Goal: Transaction & Acquisition: Purchase product/service

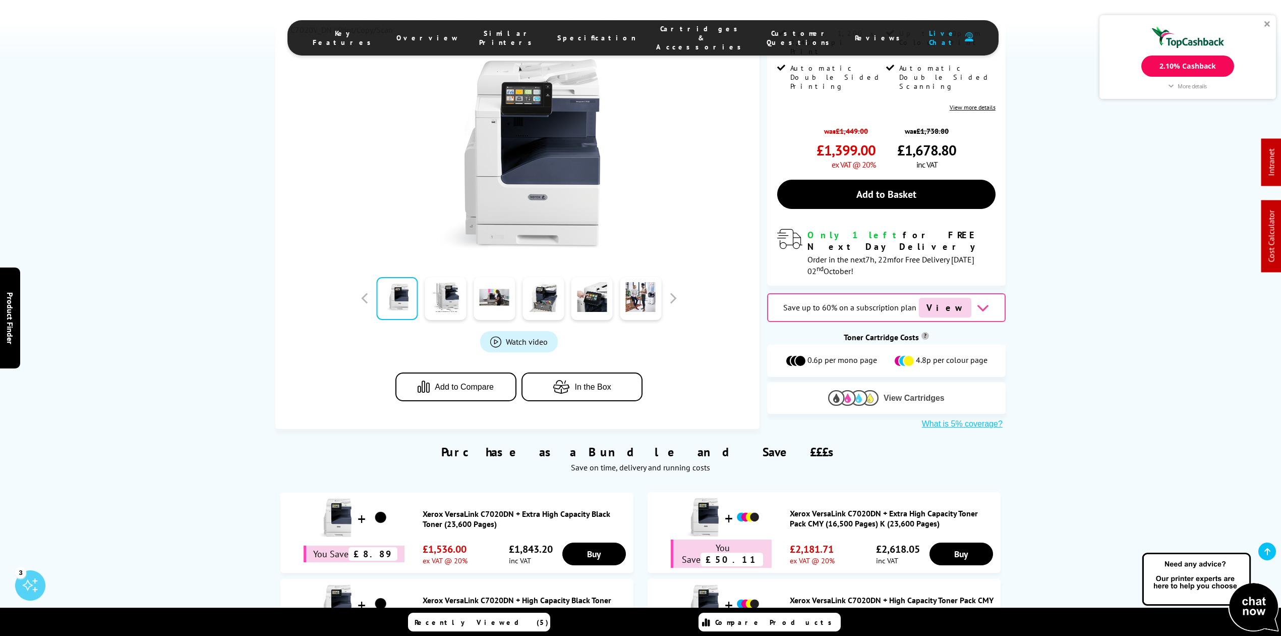
click at [837, 390] on img at bounding box center [853, 398] width 50 height 16
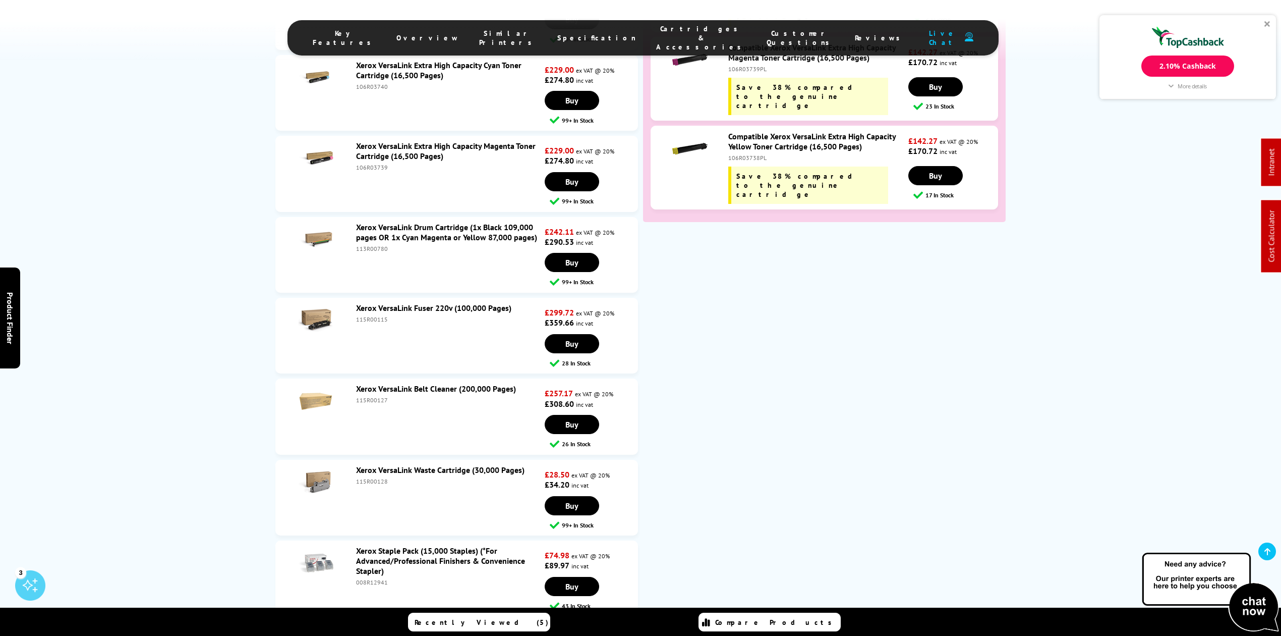
scroll to position [4778, 0]
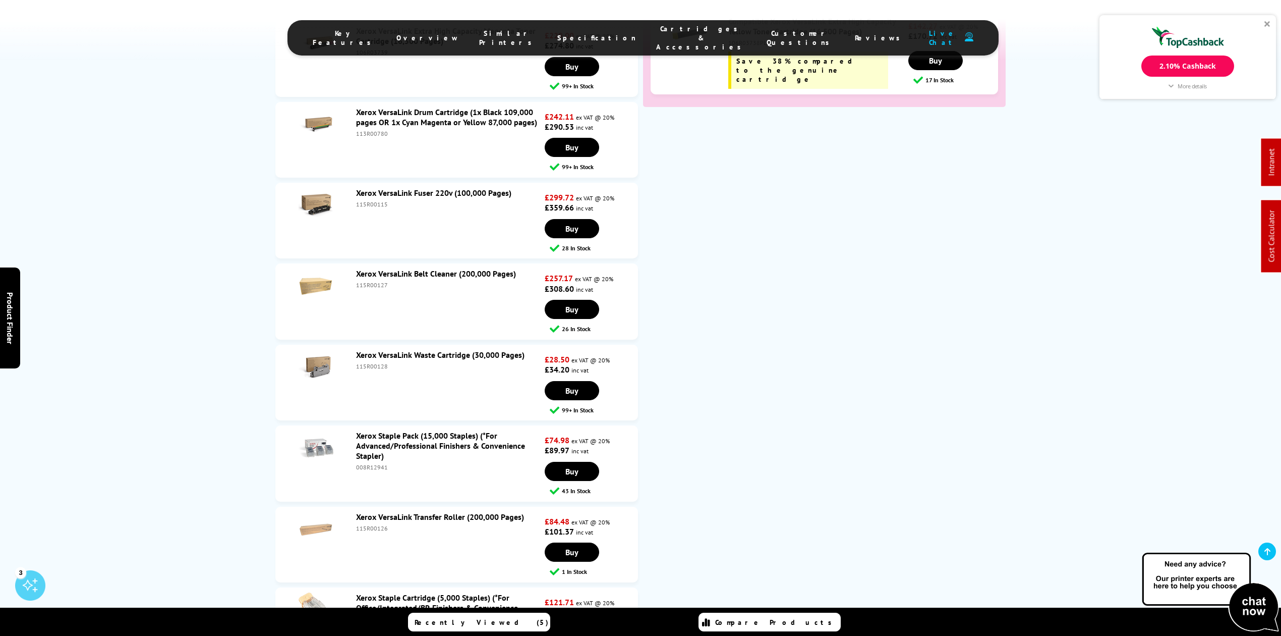
click at [368, 524] on div "115R00126" at bounding box center [449, 528] width 186 height 8
drag, startPoint x: 374, startPoint y: 416, endPoint x: 898, endPoint y: 349, distance: 528.9
click at [359, 345] on li "Xerox VersaLink Waste Cartridge (30,000 Pages) 115R00128 £28.50 ex VAT @ 20% £3…" at bounding box center [456, 383] width 363 height 76
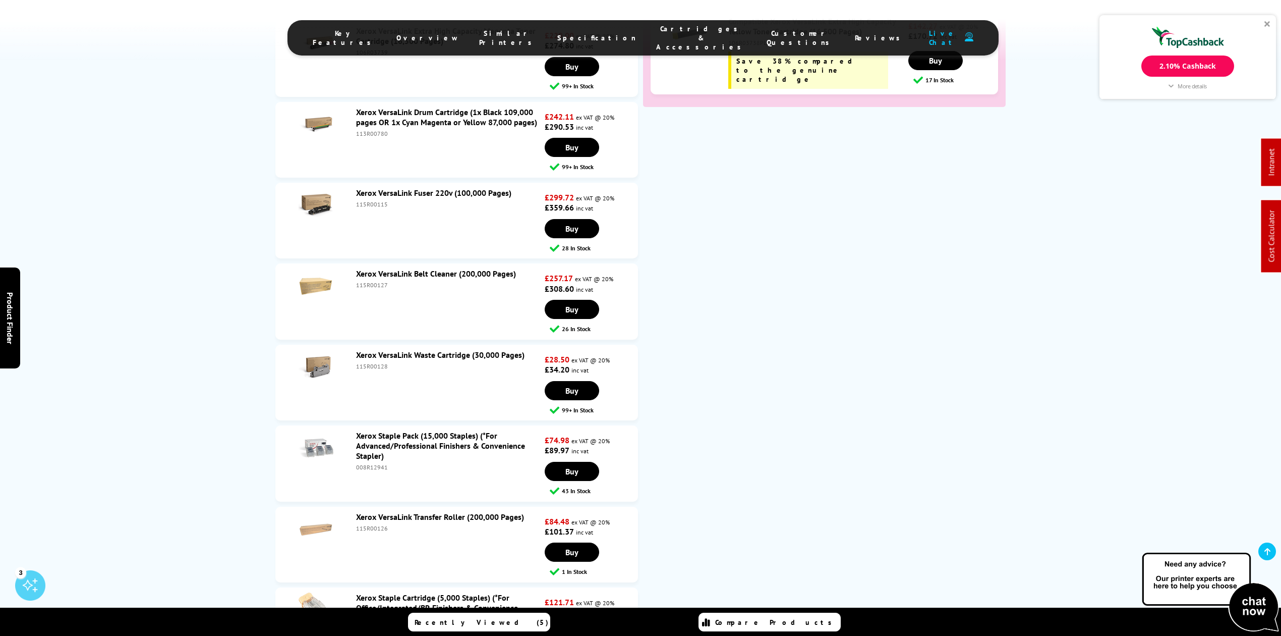
click at [359, 345] on li "Xerox VersaLink Waste Cartridge (30,000 Pages) 115R00128 £28.50 ex VAT @ 20% £3…" at bounding box center [456, 383] width 363 height 76
copy div "115R00128"
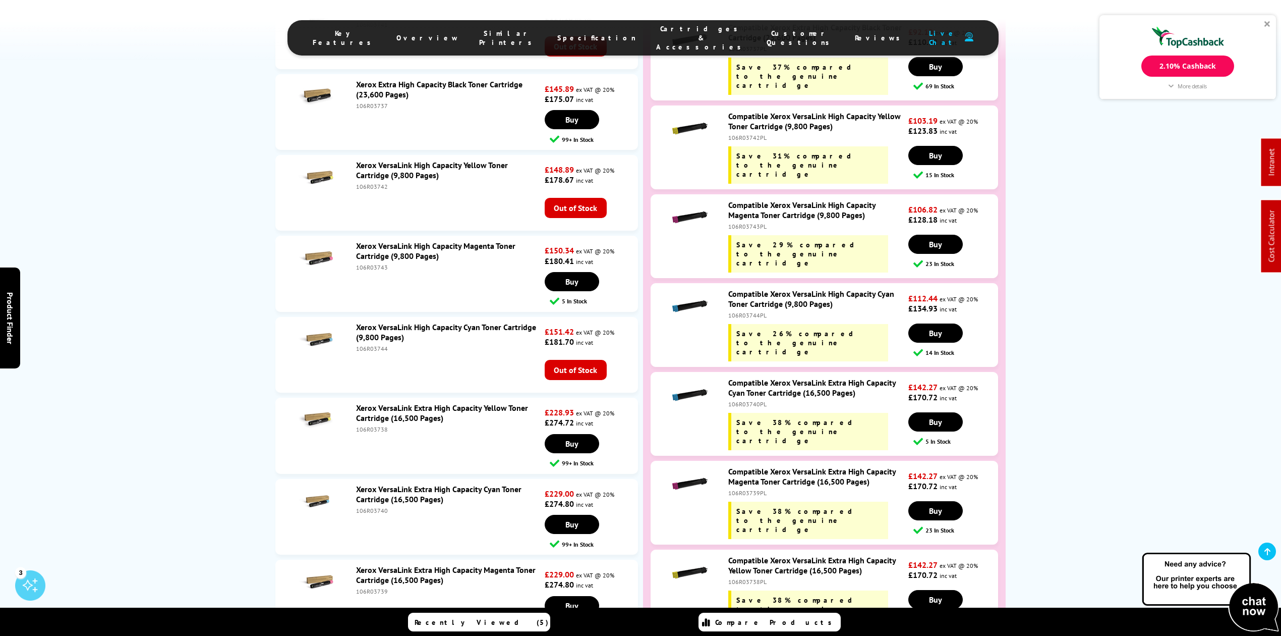
scroll to position [4173, 0]
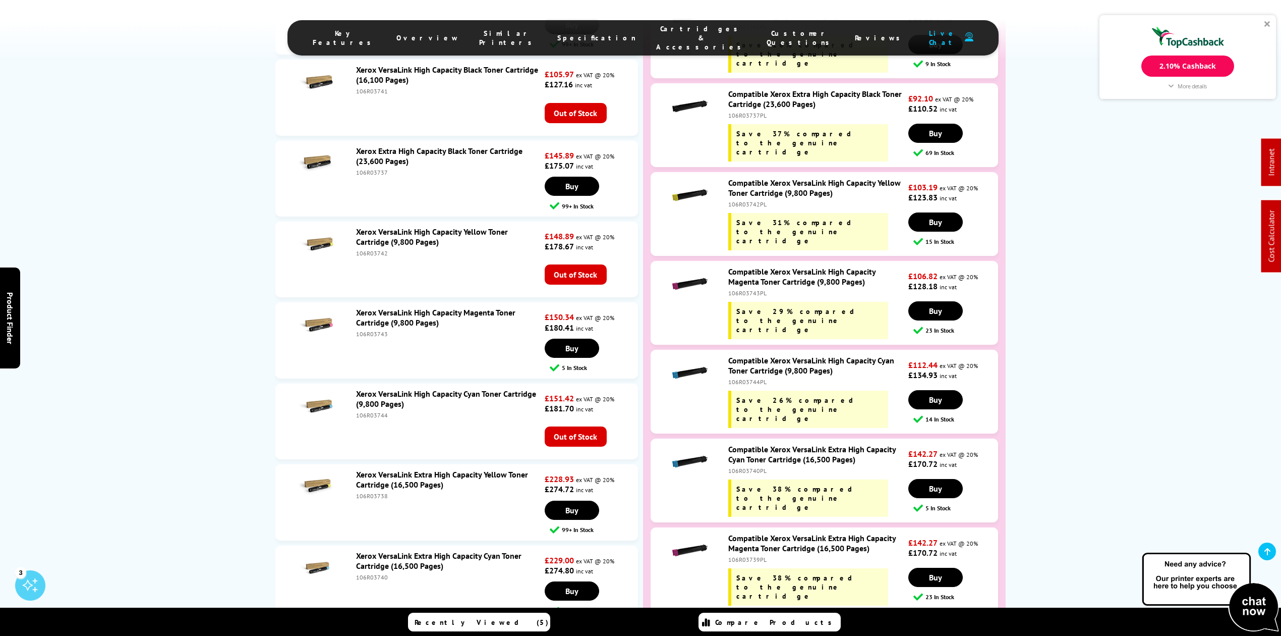
click at [747, 467] on div "106R03740PL" at bounding box center [817, 471] width 178 height 8
copy div "106R03740PL"
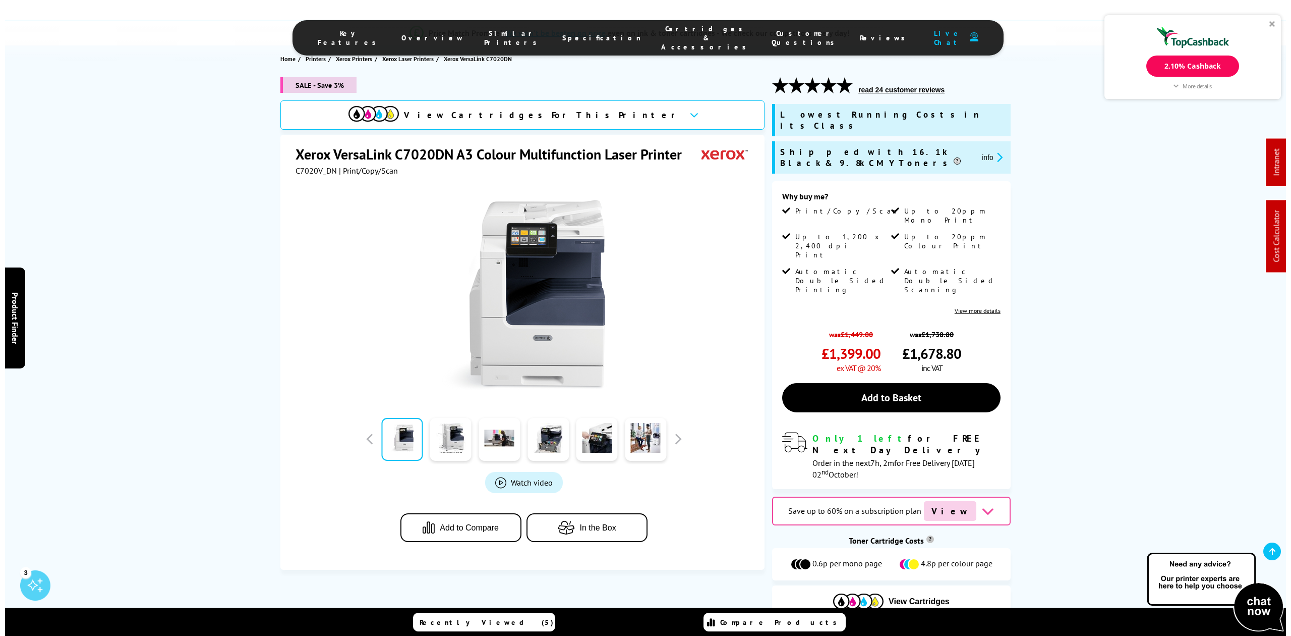
scroll to position [0, 0]
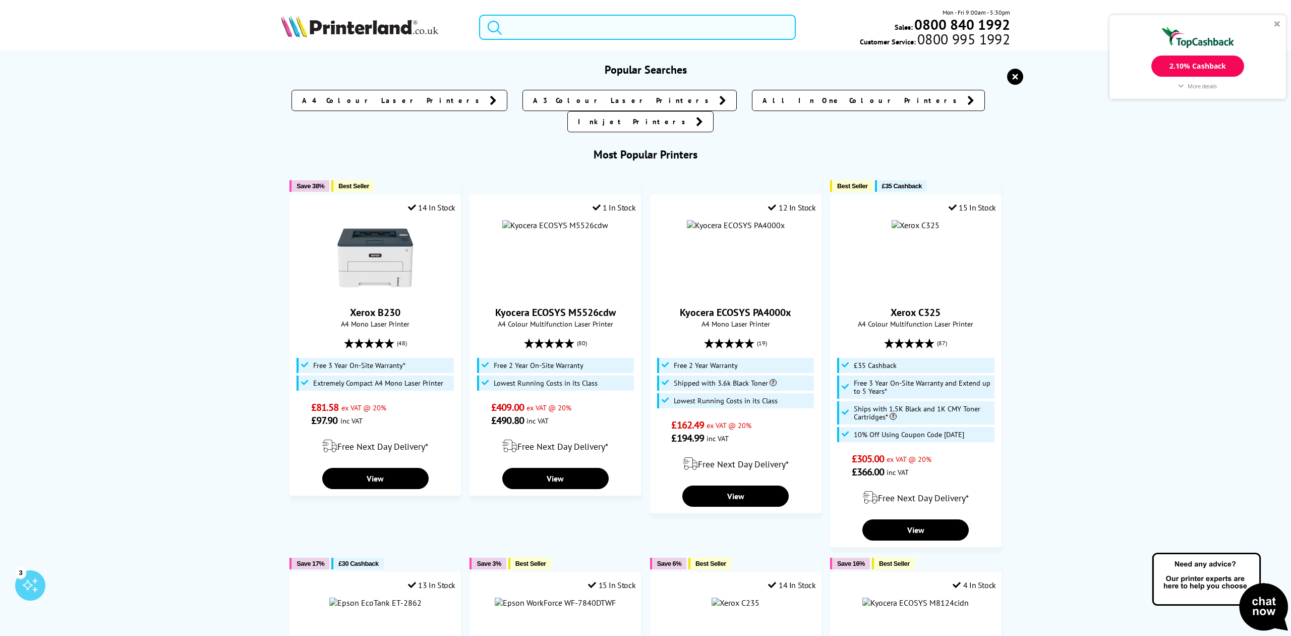
click at [506, 34] on input "search" at bounding box center [637, 27] width 316 height 25
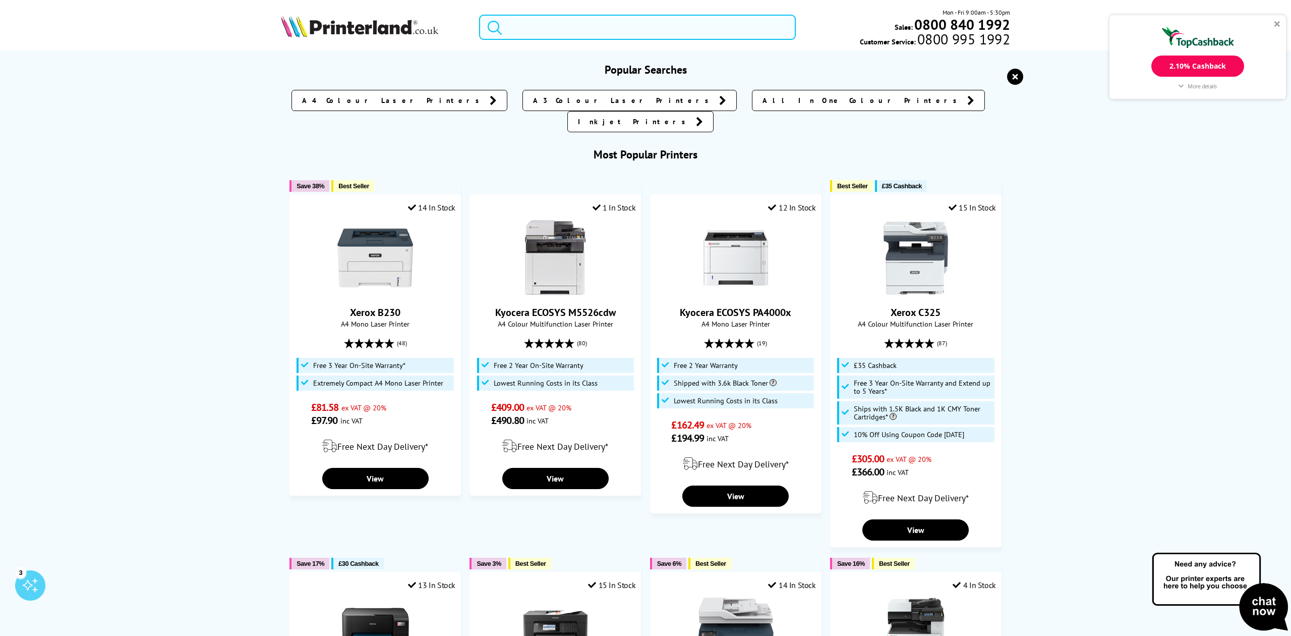
paste input "62D2H00"
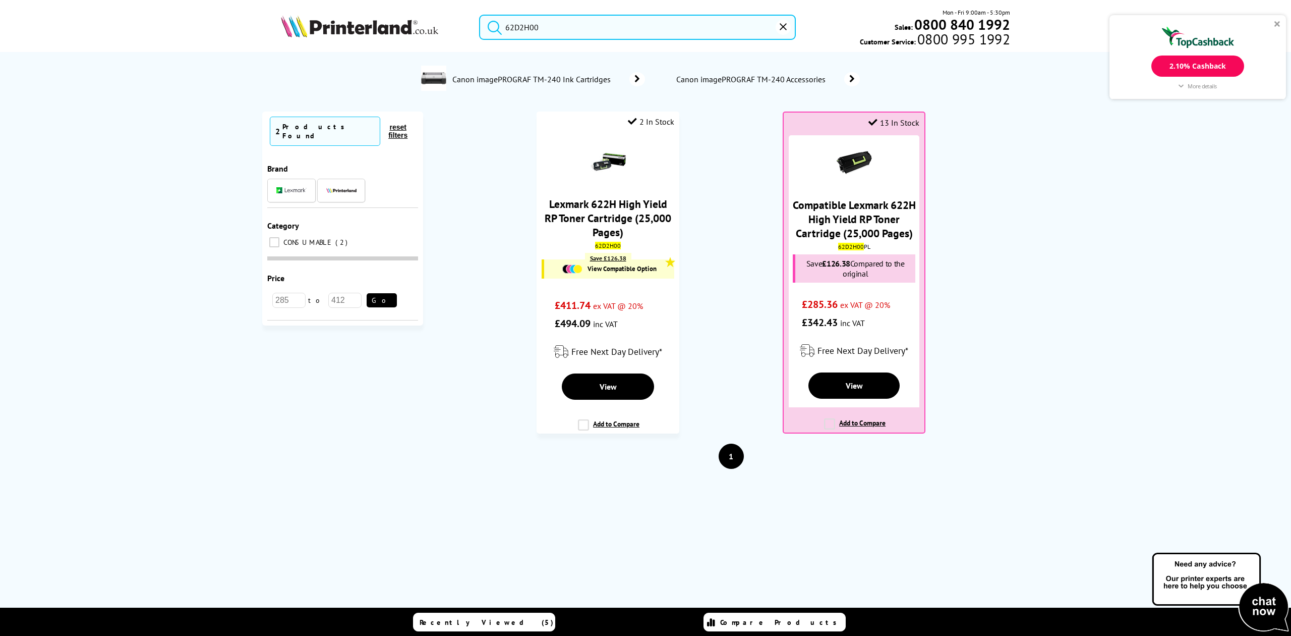
click at [523, 33] on input "62D2H00" at bounding box center [637, 27] width 316 height 25
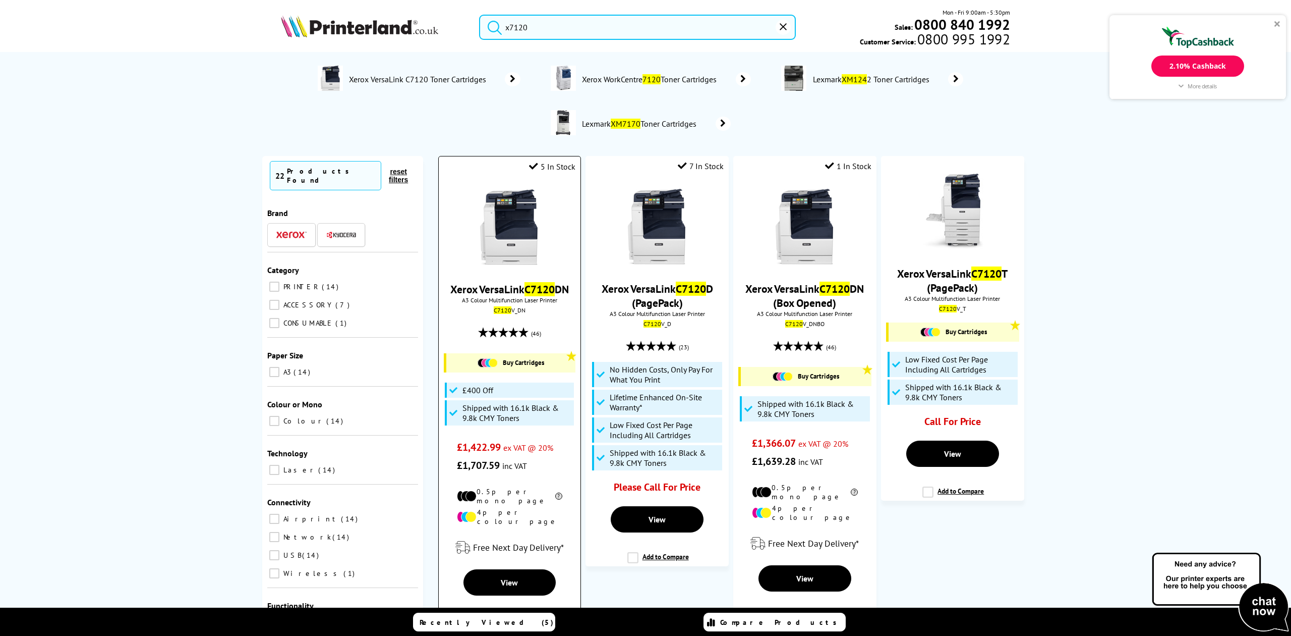
type input "x7120"
click at [513, 228] on img at bounding box center [510, 227] width 76 height 76
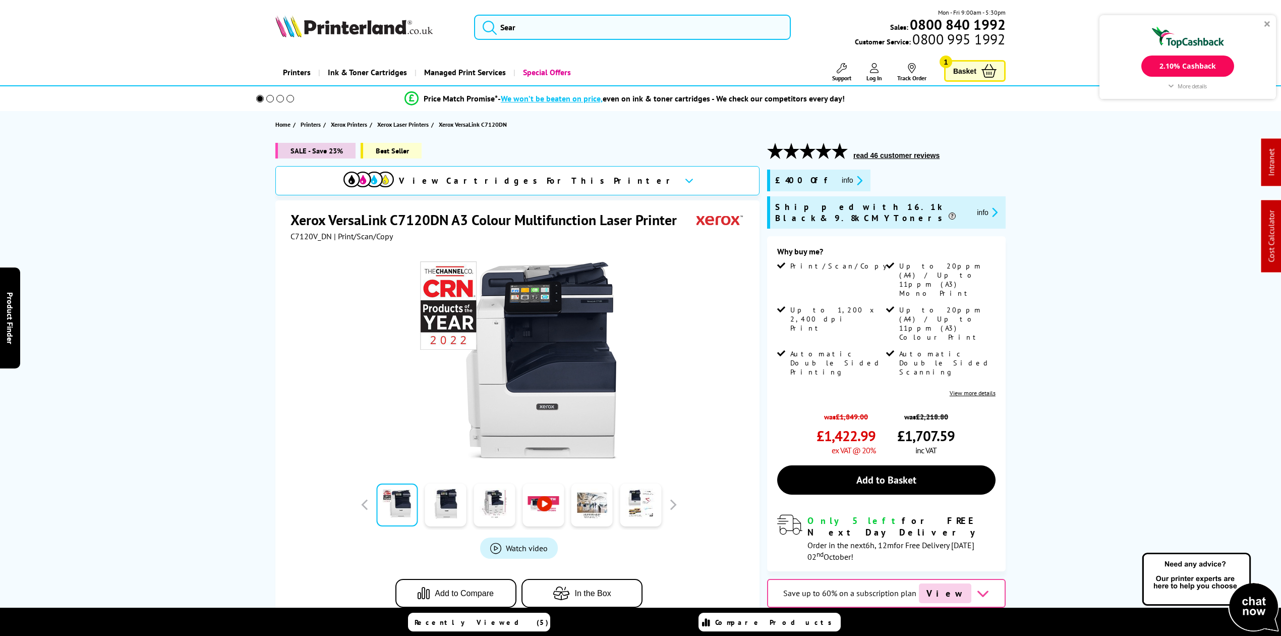
click at [545, 184] on span "View Cartridges For This Printer" at bounding box center [537, 180] width 277 height 11
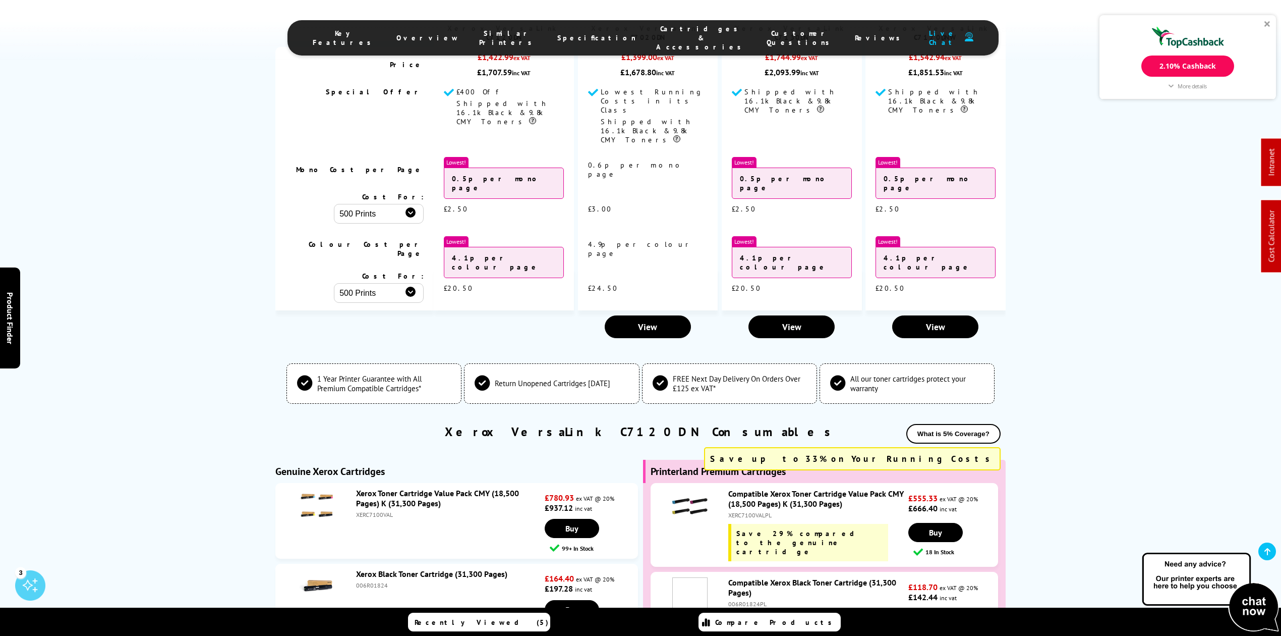
scroll to position [3742, 0]
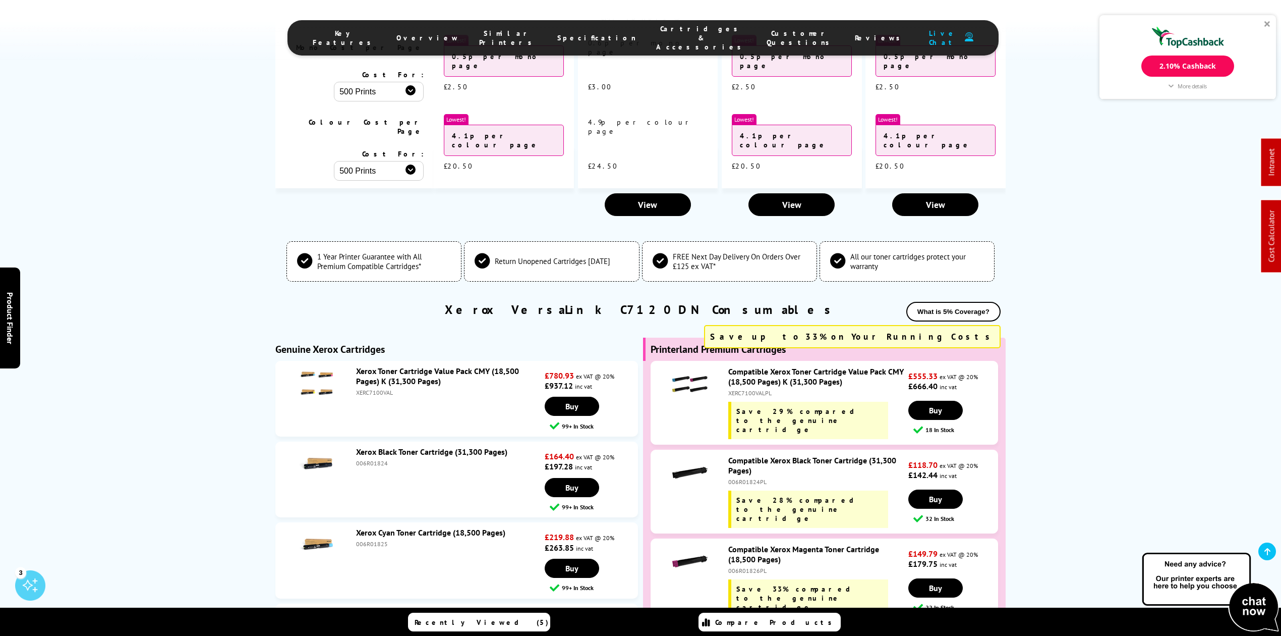
click at [378, 388] on div "XERC7100VAL" at bounding box center [449, 392] width 186 height 8
copy div "XERC7100VAL"
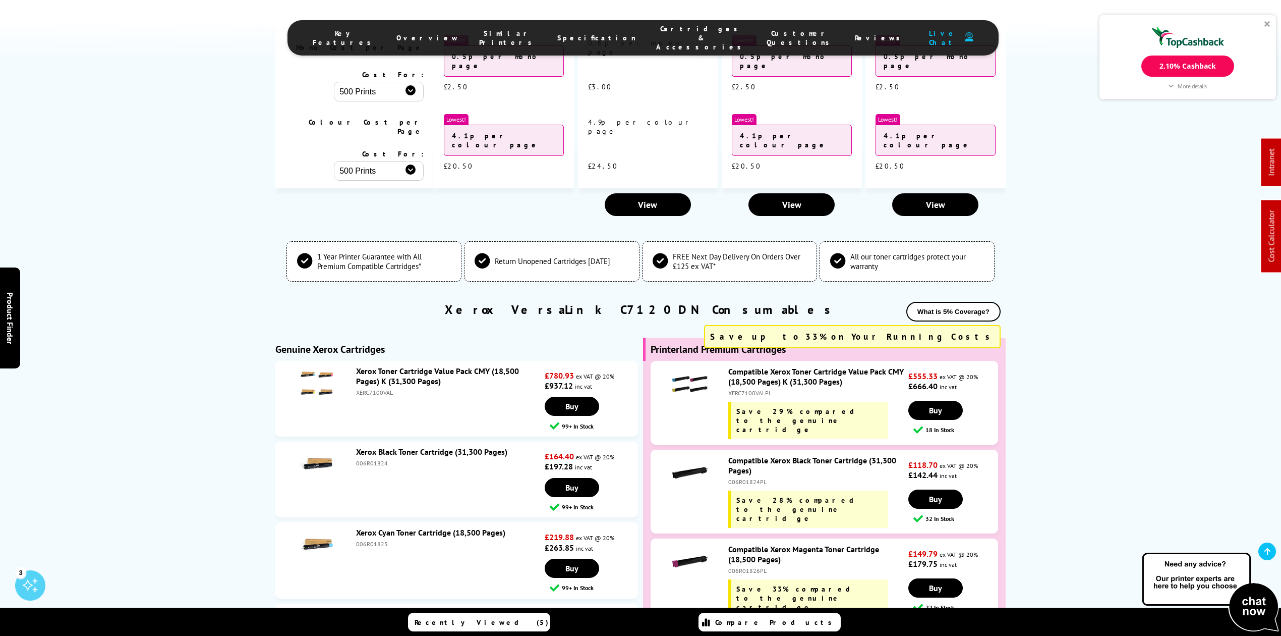
click at [743, 389] on div "XERC7100VALPL" at bounding box center [817, 393] width 178 height 8
copy div "XERC7100VALPL"
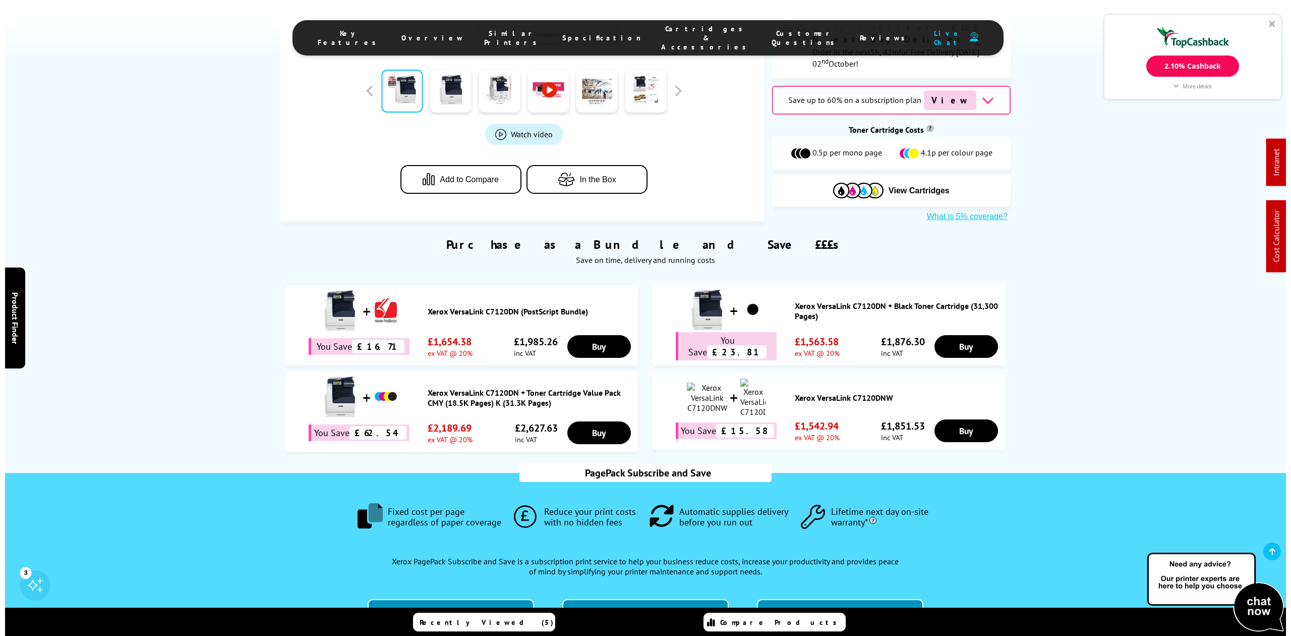
scroll to position [0, 0]
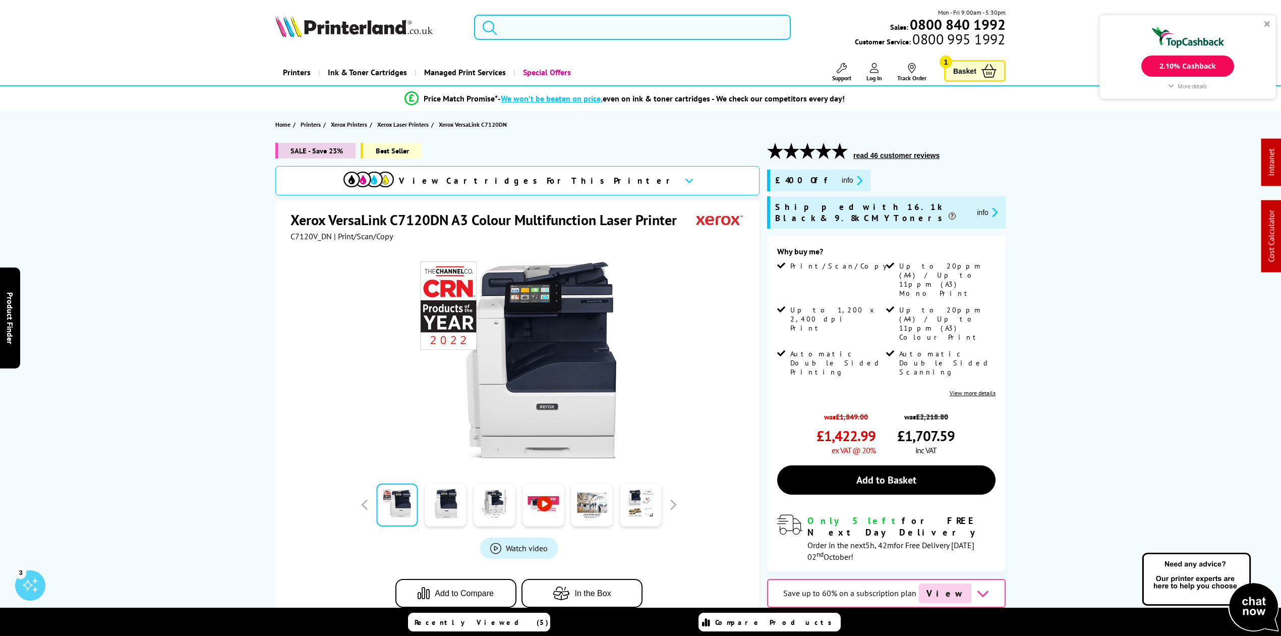
click at [590, 36] on input "search" at bounding box center [632, 27] width 317 height 25
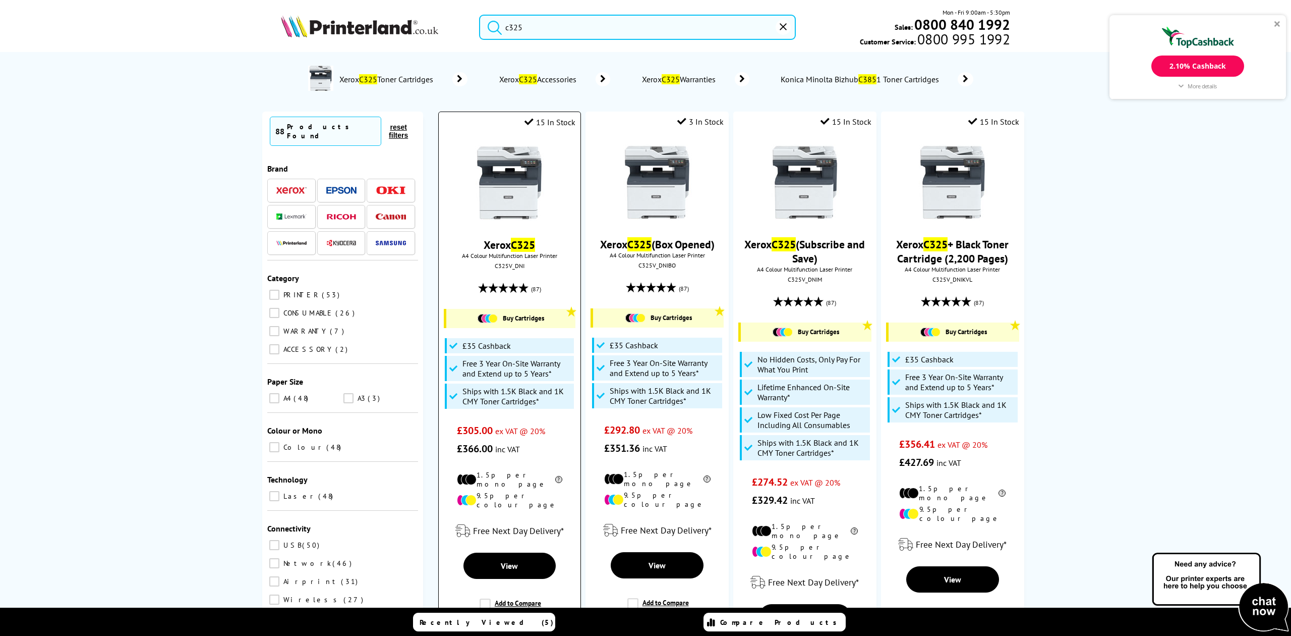
type input "c325"
click at [497, 184] on img at bounding box center [510, 183] width 76 height 76
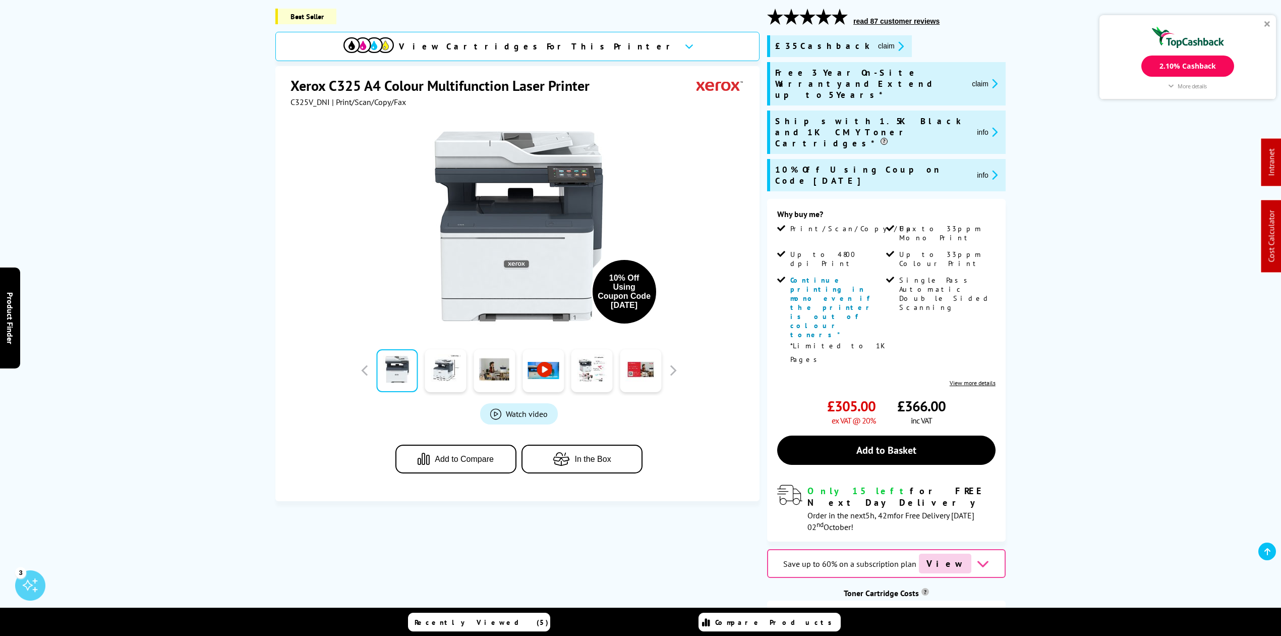
click at [523, 46] on span "View Cartridges For This Printer" at bounding box center [537, 46] width 277 height 11
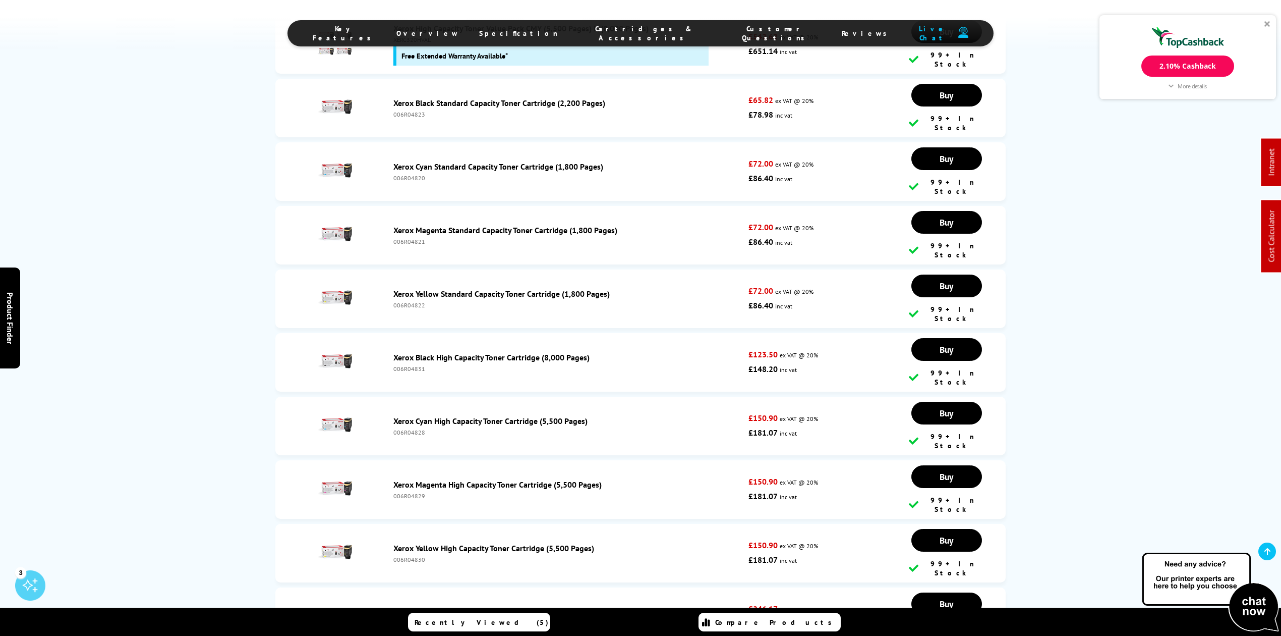
scroll to position [3830, 0]
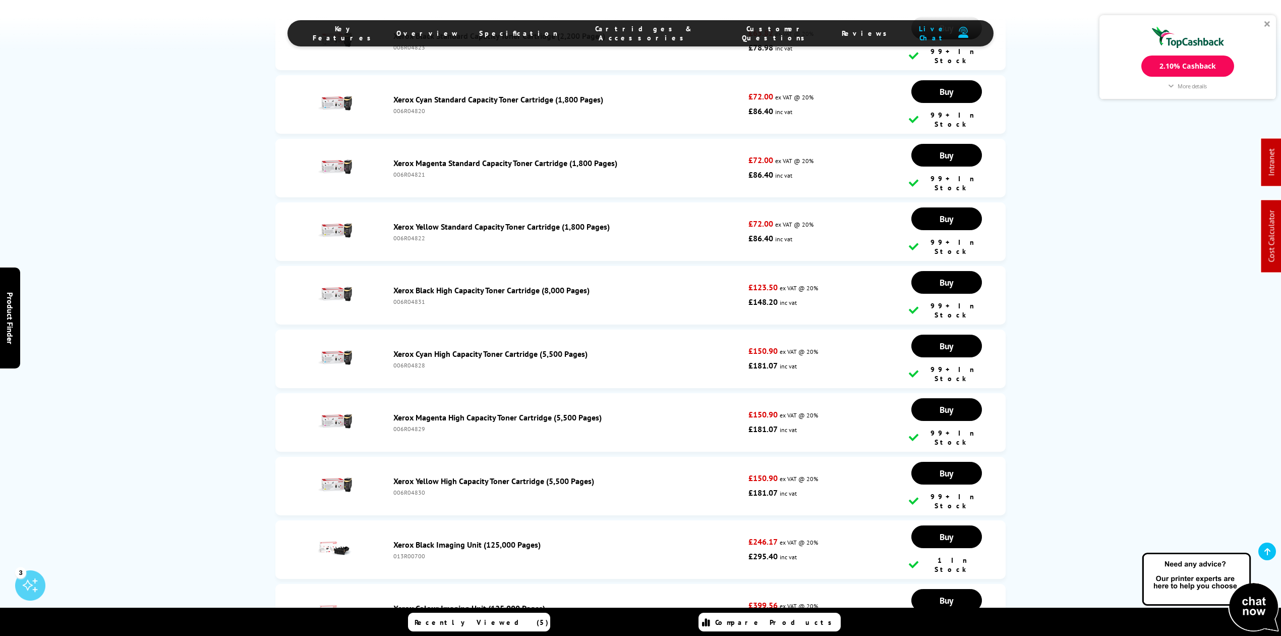
click at [409, 361] on div "006R04828" at bounding box center [568, 365] width 350 height 8
copy div "006R04828"
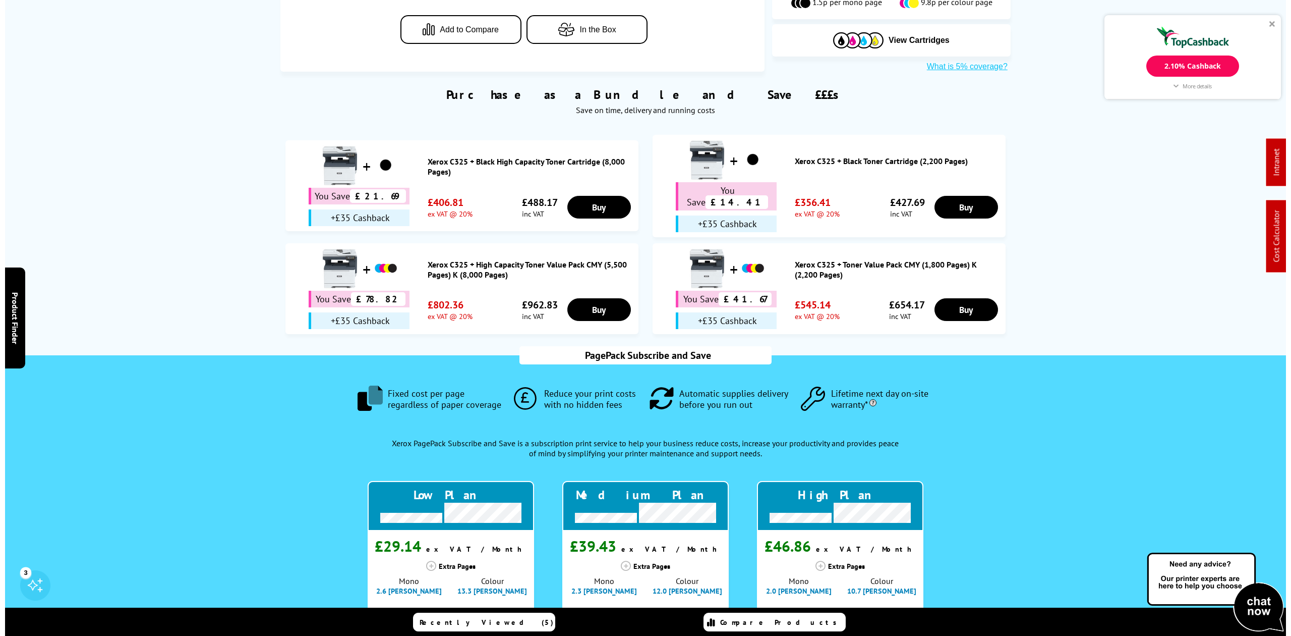
scroll to position [0, 0]
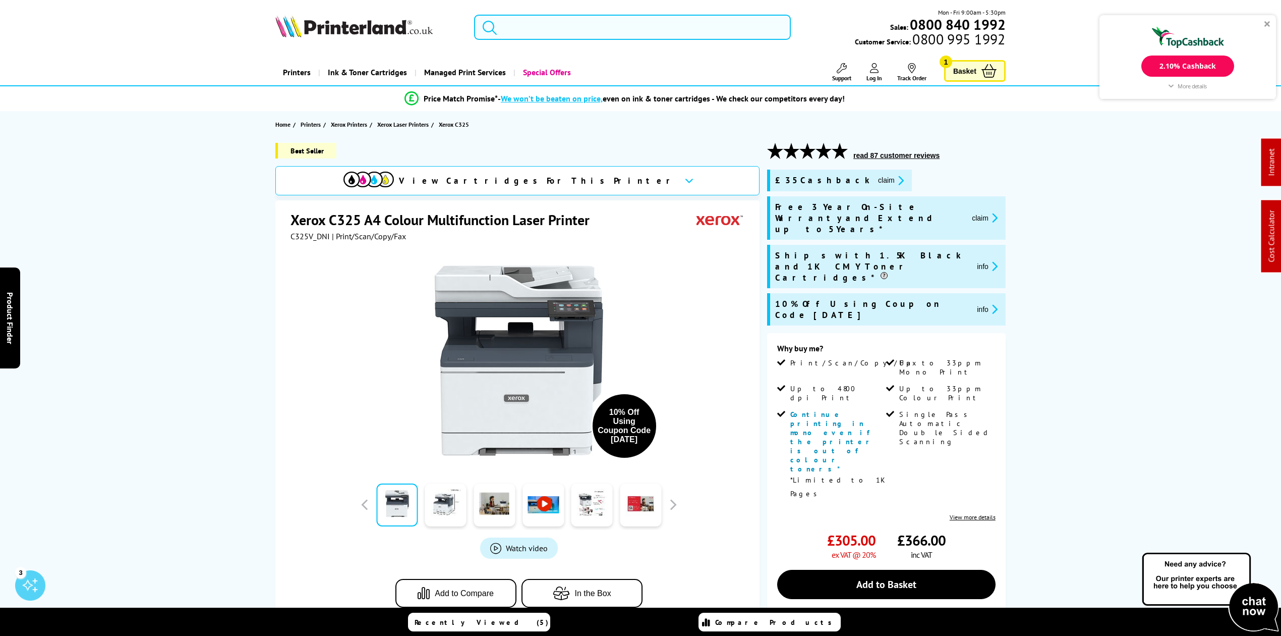
click at [622, 25] on input "search" at bounding box center [632, 27] width 317 height 25
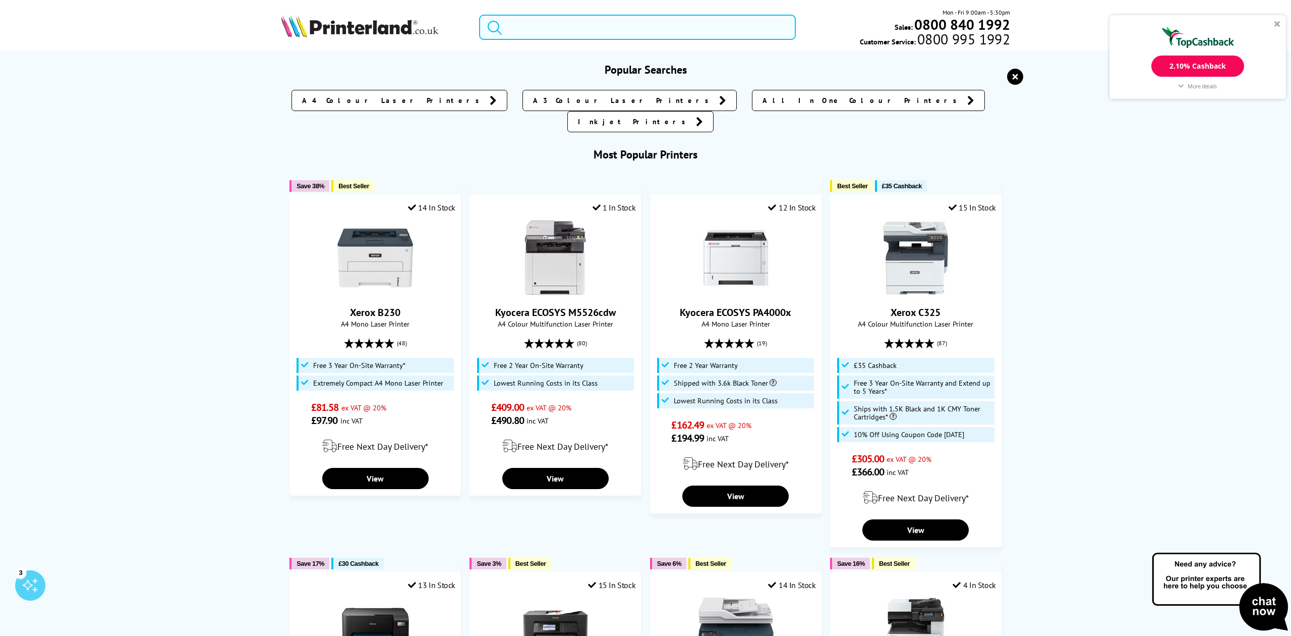
paste input "62D2H00"
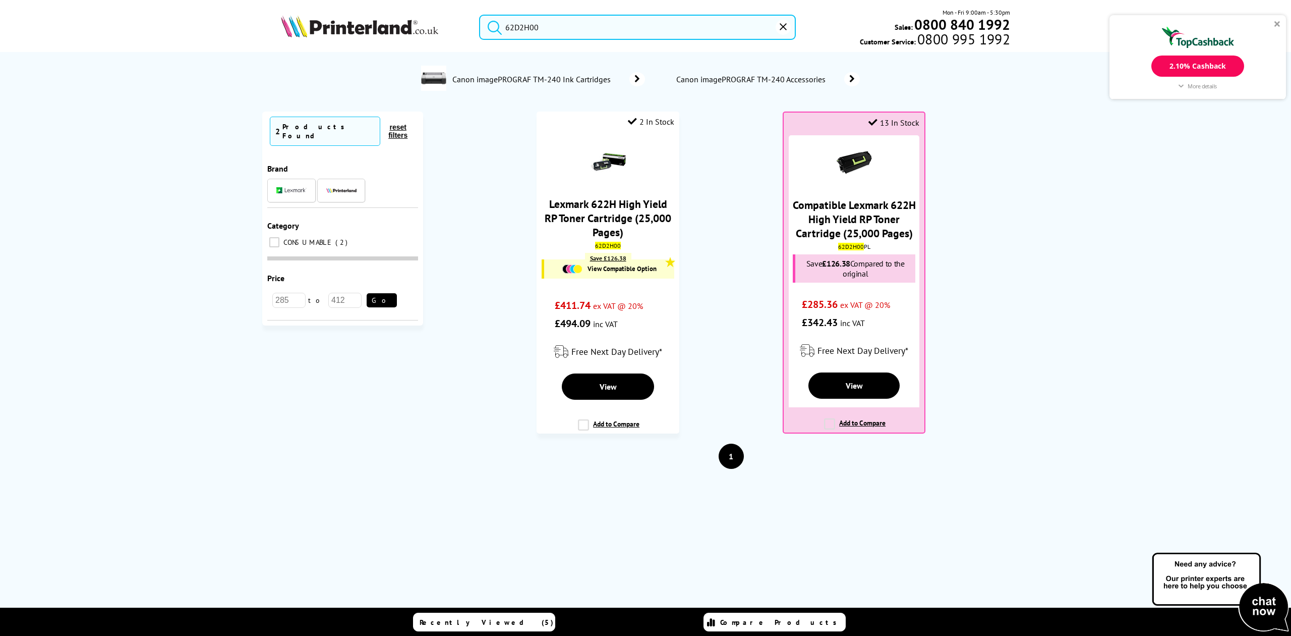
type input "62D2H00"
click at [604, 244] on mark "62D2H00" at bounding box center [608, 246] width 26 height 8
copy mark "62D2H00"
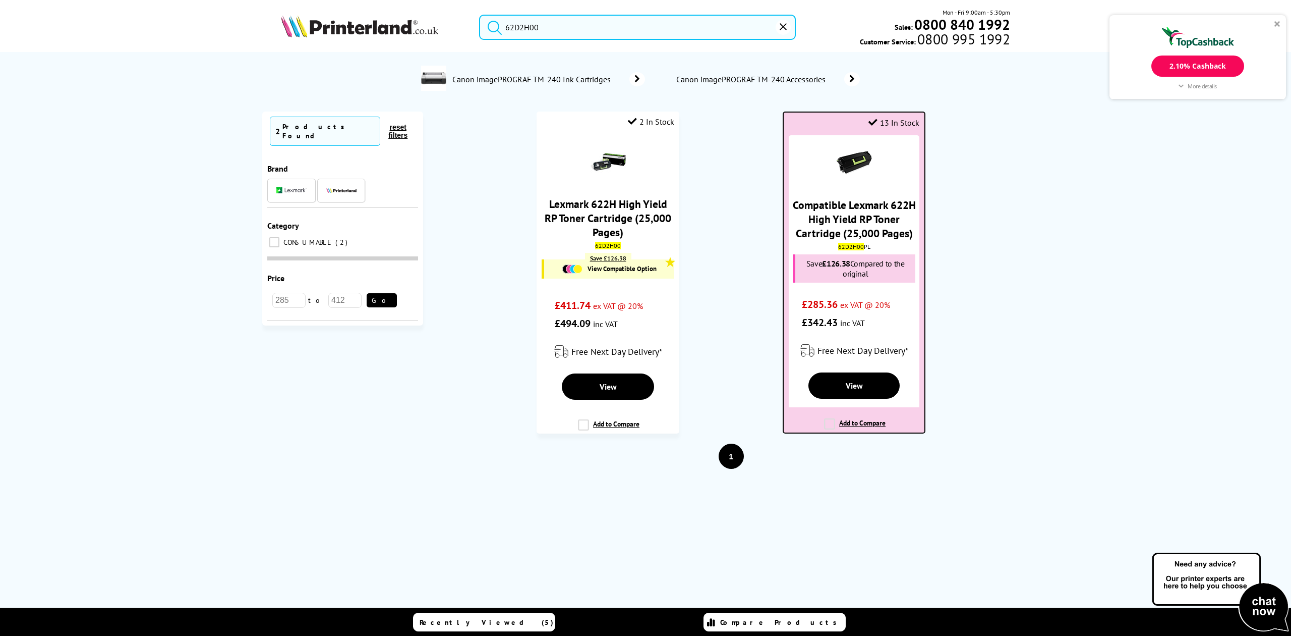
click at [860, 243] on mark "62D2H00" at bounding box center [851, 247] width 26 height 8
copy div "62D2H00 PL"
click at [876, 209] on link "Compatible Lexmark 622H High Yield RP Toner Cartridge (25,000 Pages)" at bounding box center [854, 219] width 123 height 42
